Goal: Task Accomplishment & Management: Manage account settings

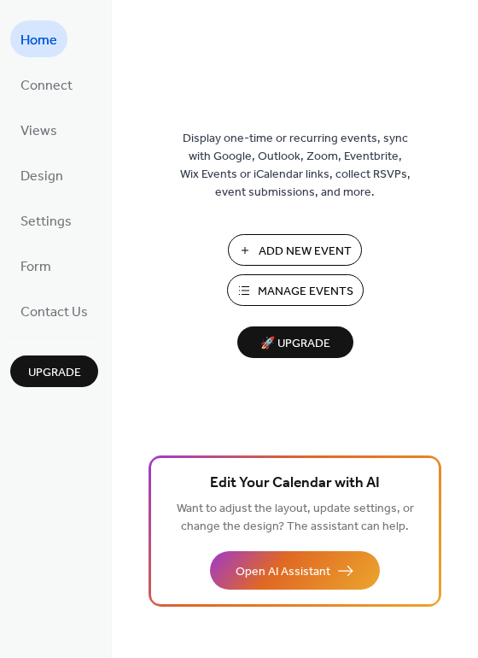
click at [278, 290] on span "Manage Events" at bounding box center [306, 292] width 96 height 18
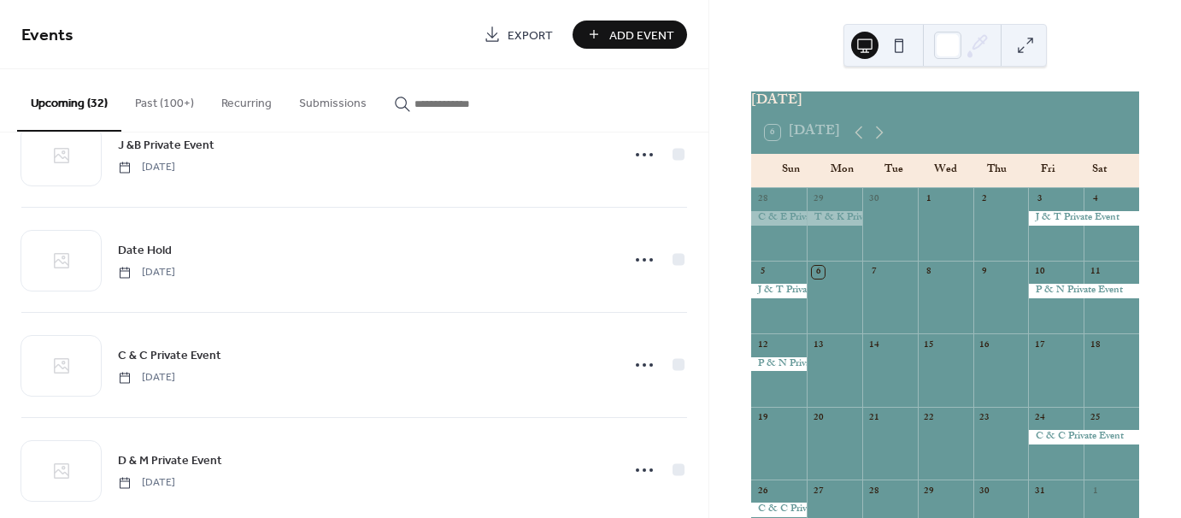
scroll to position [2251, 0]
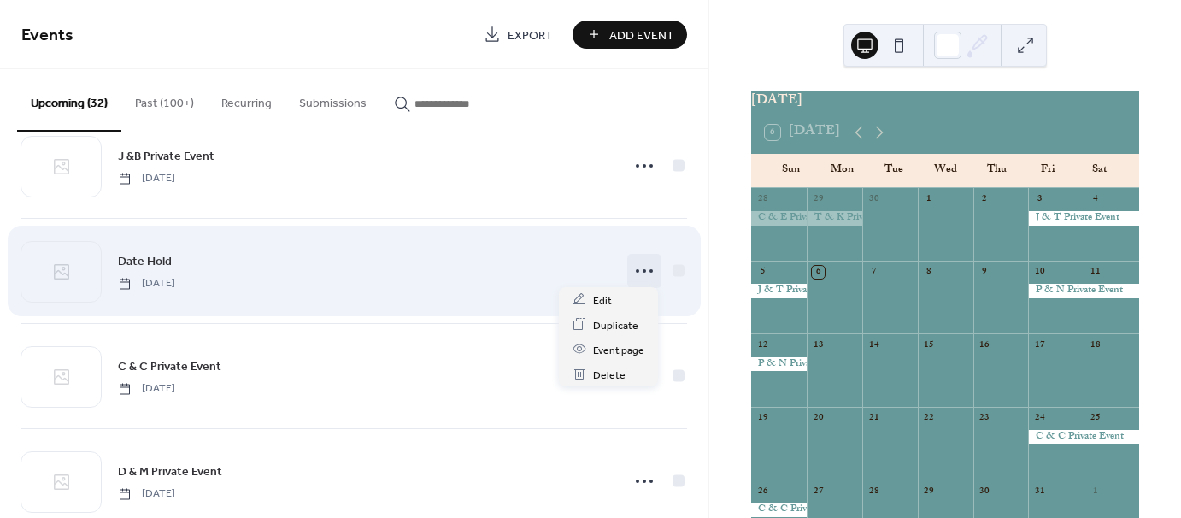
click at [642, 270] on icon at bounding box center [643, 270] width 27 height 27
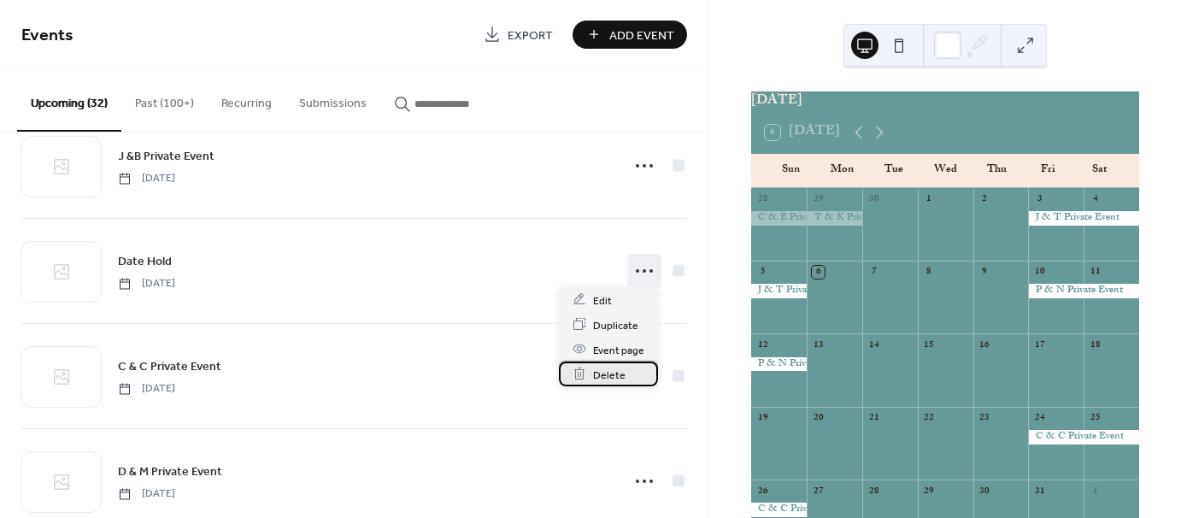
click at [601, 374] on span "Delete" at bounding box center [609, 375] width 32 height 18
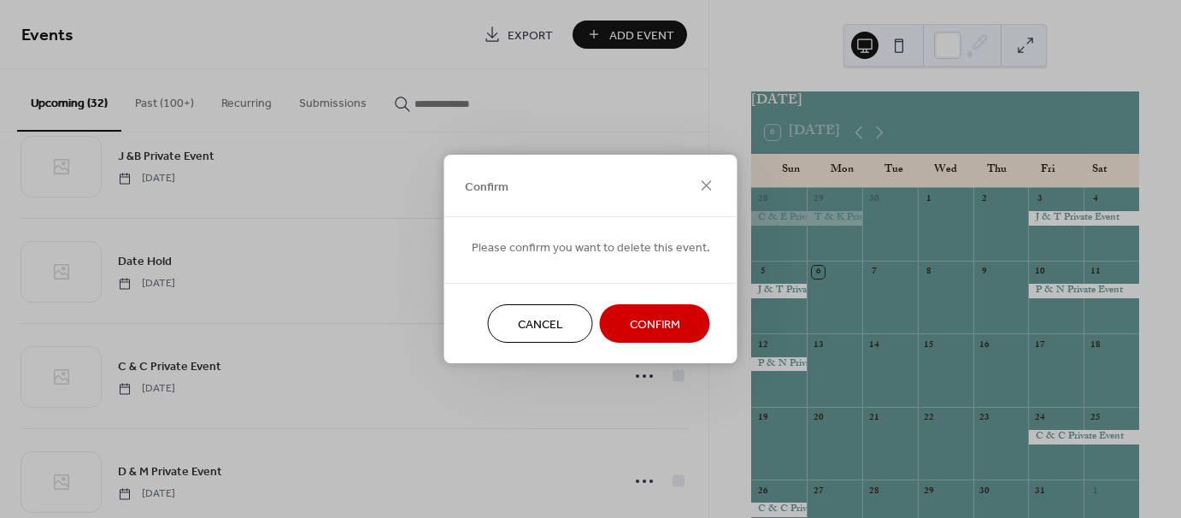
click at [636, 317] on span "Confirm" at bounding box center [655, 325] width 50 height 18
